Goal: Check status: Check status

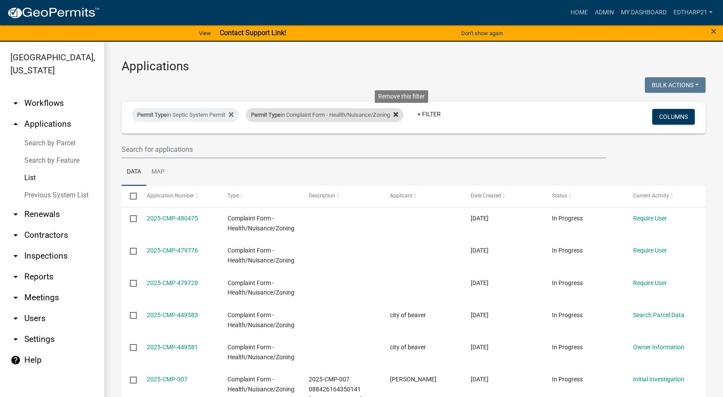
click at [398, 115] on icon at bounding box center [395, 114] width 5 height 7
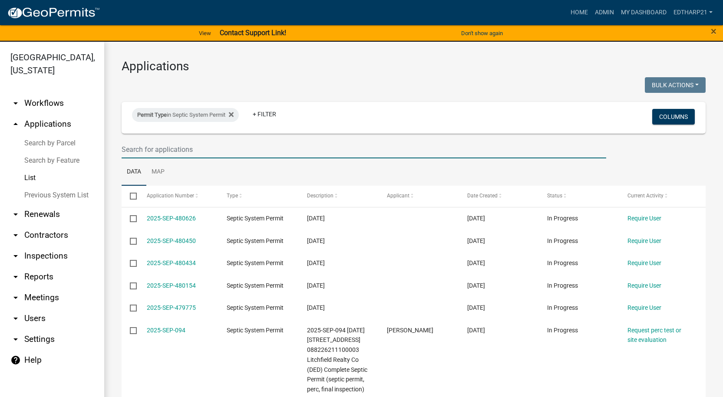
click at [134, 151] on input "text" at bounding box center [364, 150] width 485 height 18
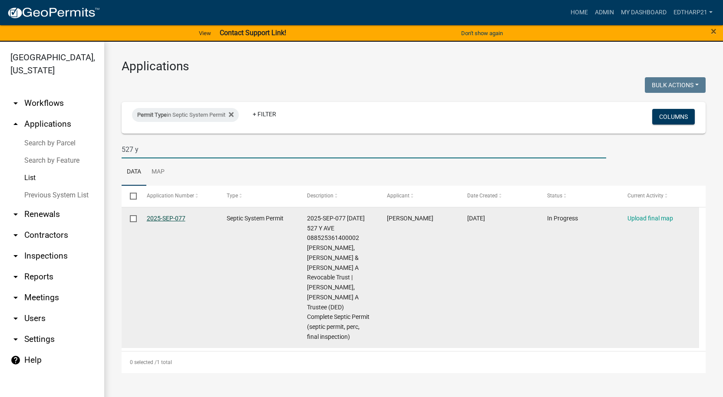
type input "527 y"
click at [176, 218] on link "2025-SEP-077" at bounding box center [166, 218] width 39 height 7
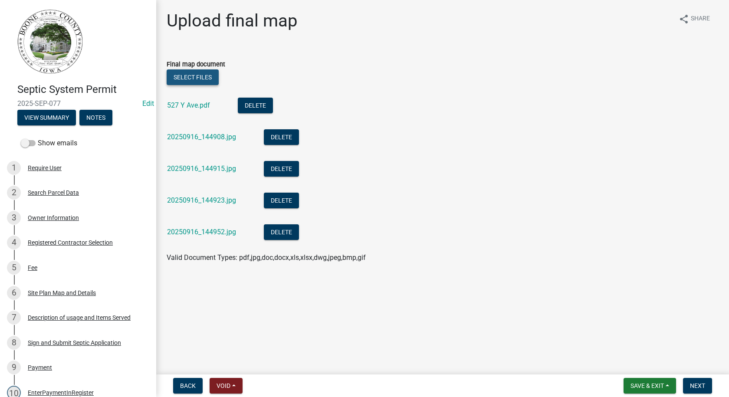
click at [195, 74] on button "Select files" at bounding box center [193, 77] width 52 height 16
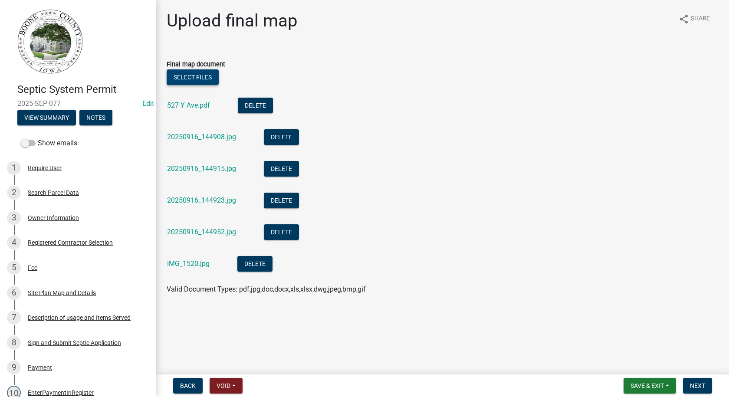
click at [211, 72] on button "Select files" at bounding box center [193, 77] width 52 height 16
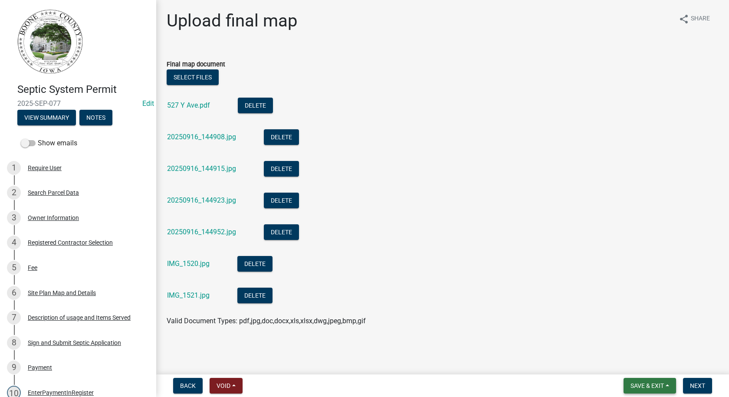
click at [635, 383] on span "Save & Exit" at bounding box center [647, 386] width 33 height 7
click at [625, 343] on button "Save" at bounding box center [641, 342] width 69 height 21
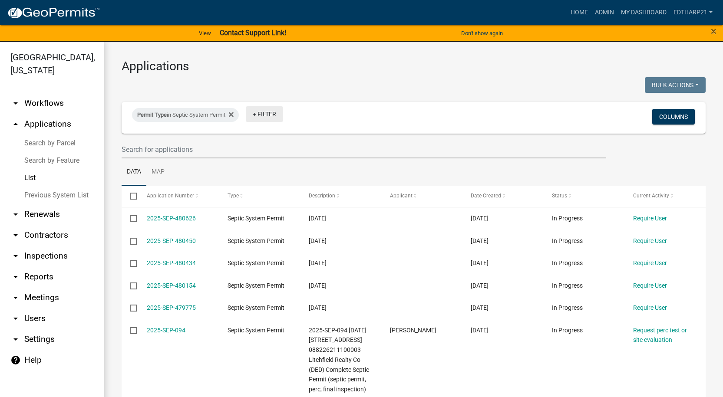
click at [274, 114] on link "+ Filter" at bounding box center [264, 114] width 37 height 16
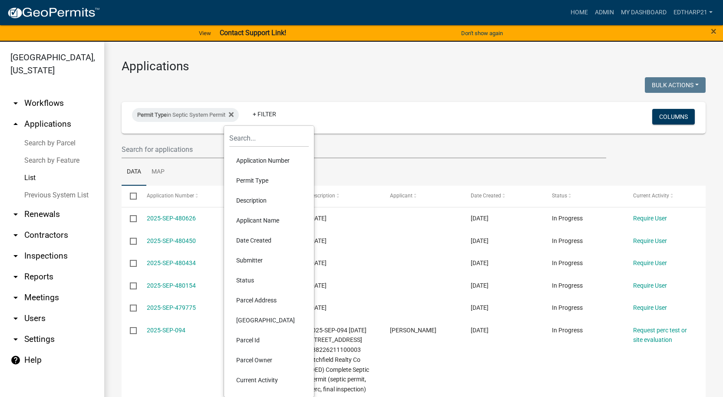
click at [262, 181] on li "Permit Type" at bounding box center [268, 181] width 79 height 20
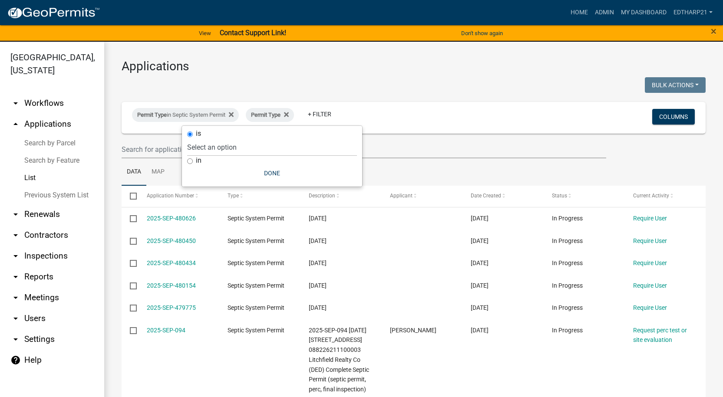
click at [190, 161] on input "in" at bounding box center [190, 161] width 6 height 6
radio input "true"
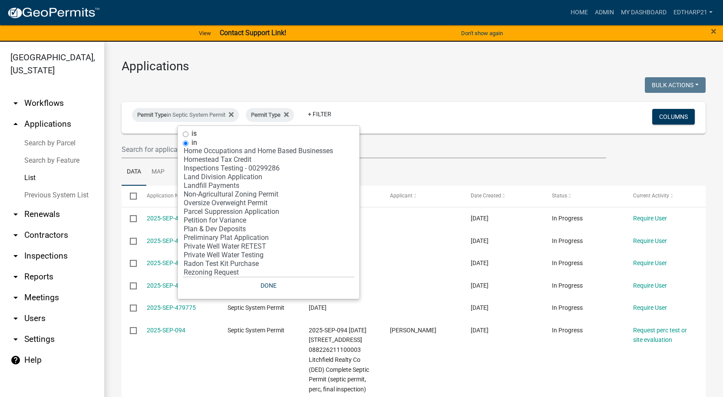
scroll to position [174, 0]
select select "30: '81c92f48-3f2d-4d93-9c6b-d1dd1ea8186b'"
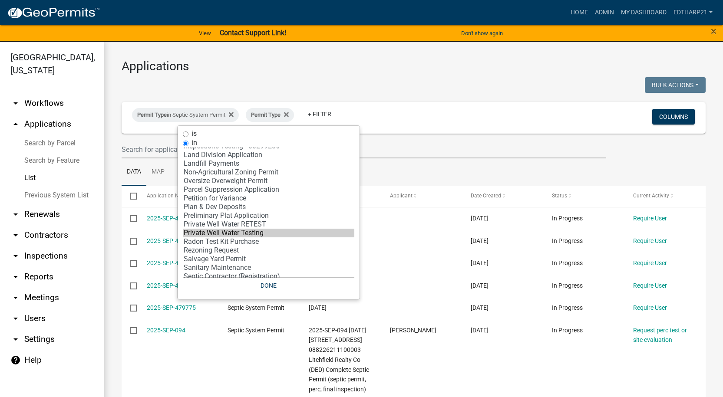
click at [214, 231] on option "Private Well Water Testing" at bounding box center [269, 233] width 172 height 9
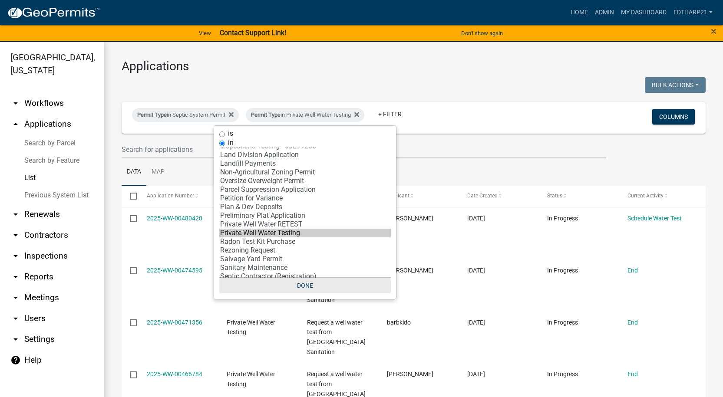
click at [310, 287] on button "Done" at bounding box center [305, 286] width 172 height 16
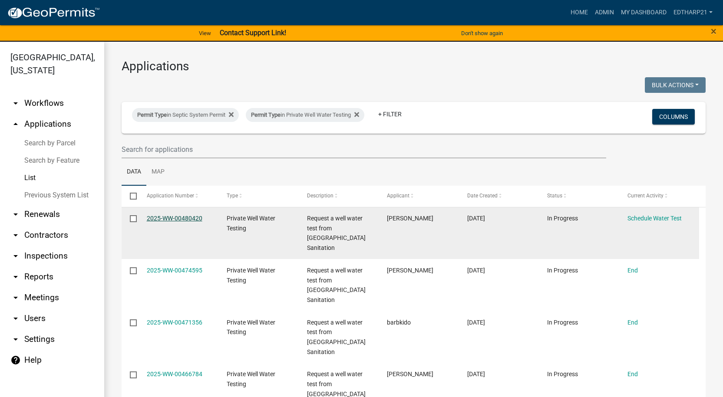
click at [185, 218] on link "2025-WW-00480420" at bounding box center [175, 218] width 56 height 7
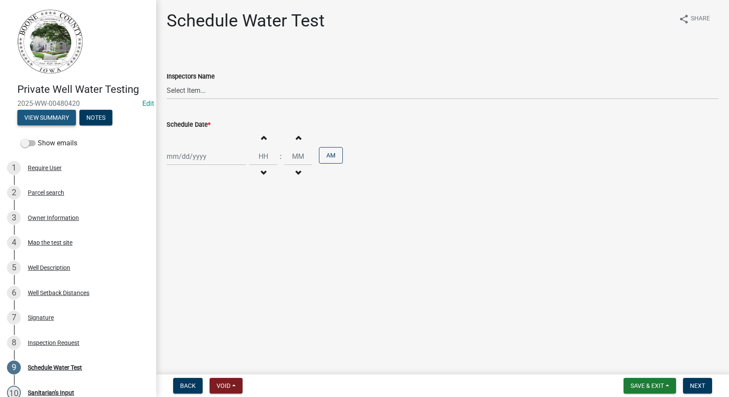
click at [54, 115] on button "View Summary" at bounding box center [46, 118] width 59 height 16
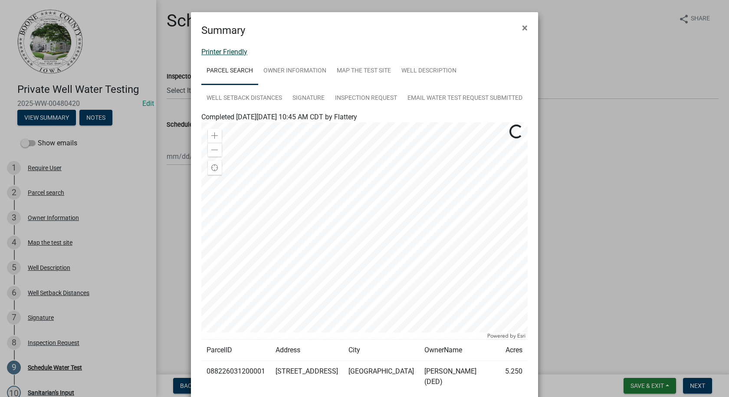
click at [208, 49] on link "Printer Friendly" at bounding box center [224, 52] width 46 height 8
click at [522, 25] on span "×" at bounding box center [525, 28] width 6 height 12
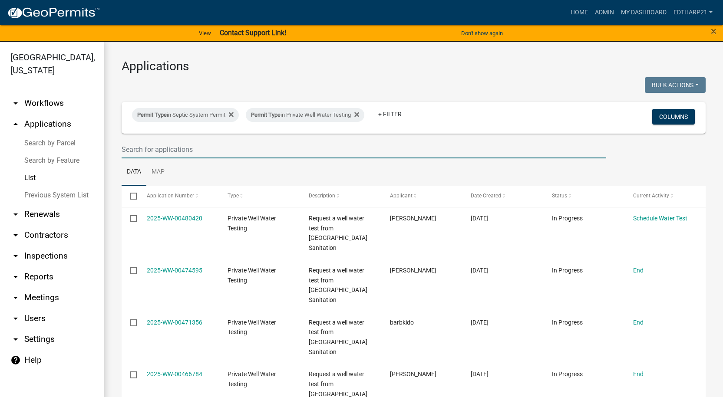
click at [125, 145] on input "text" at bounding box center [364, 150] width 485 height 18
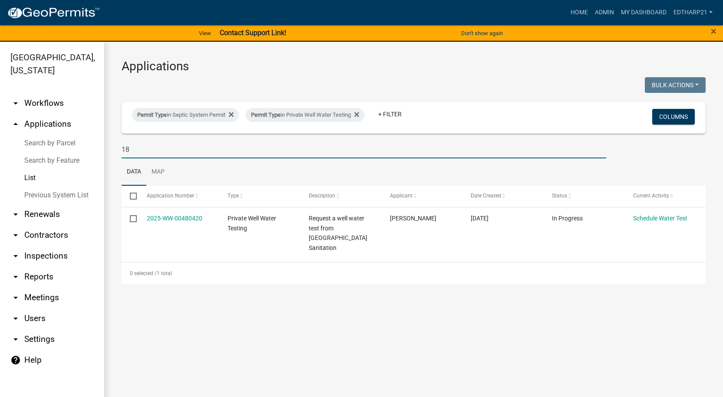
type input "1"
